Goal: Find specific page/section: Find specific page/section

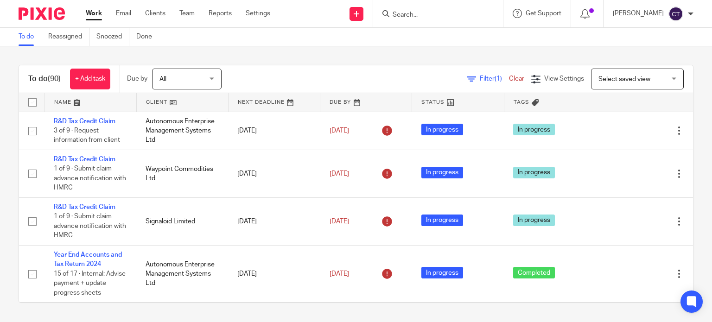
click at [396, 15] on input "Search" at bounding box center [433, 15] width 83 height 8
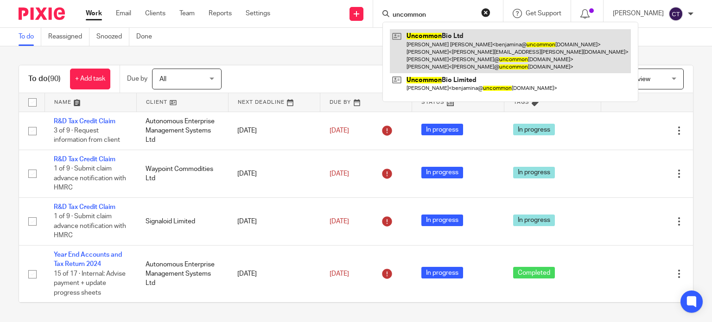
type input "uncommon"
click at [415, 38] on link at bounding box center [510, 51] width 241 height 44
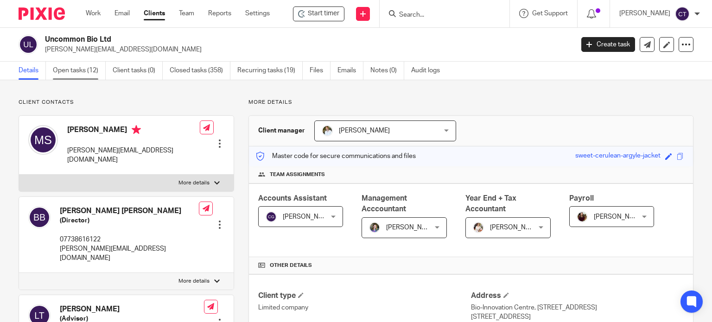
click at [68, 69] on link "Open tasks (12)" at bounding box center [79, 71] width 53 height 18
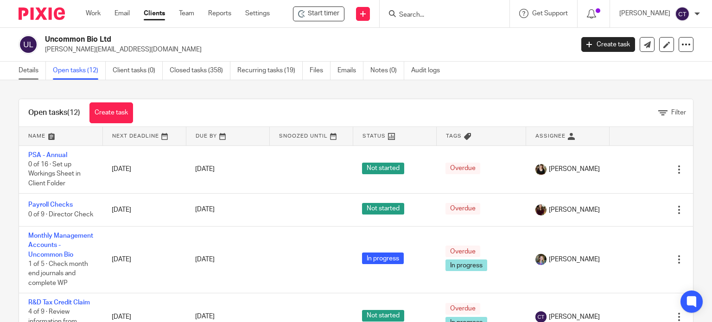
click at [26, 69] on link "Details" at bounding box center [32, 71] width 27 height 18
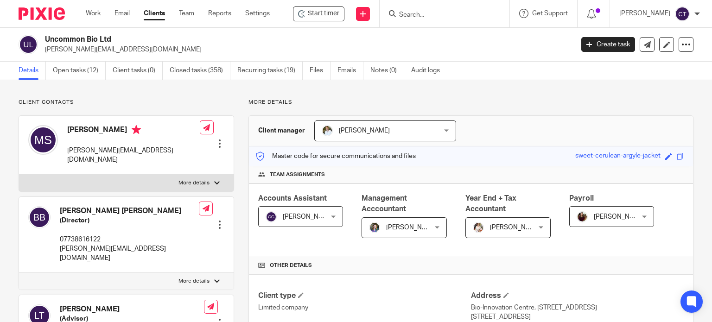
scroll to position [46, 0]
